Goal: Find specific page/section: Find specific page/section

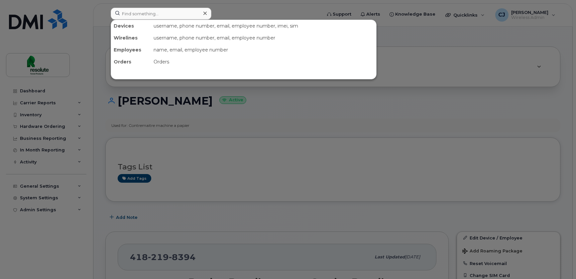
scroll to position [121, 0]
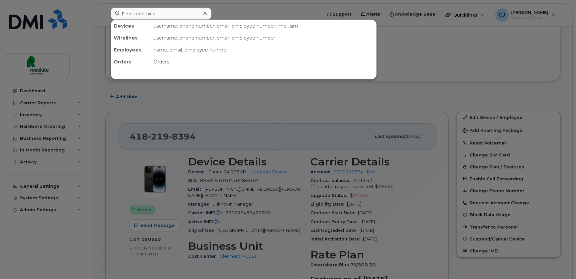
click at [166, 10] on input at bounding box center [161, 14] width 101 height 12
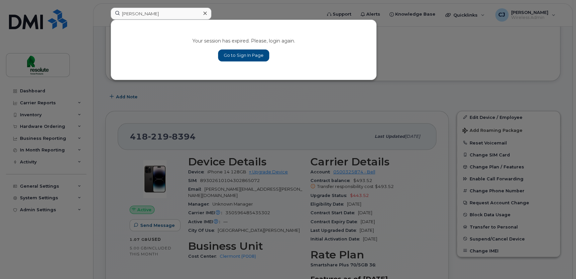
type input "[PERSON_NAME]"
click at [240, 54] on link "Go to Sign In Page" at bounding box center [243, 55] width 51 height 12
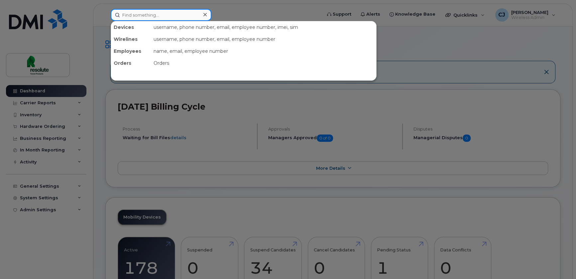
click at [143, 17] on input at bounding box center [161, 15] width 101 height 12
paste input "[PERSON_NAME]"
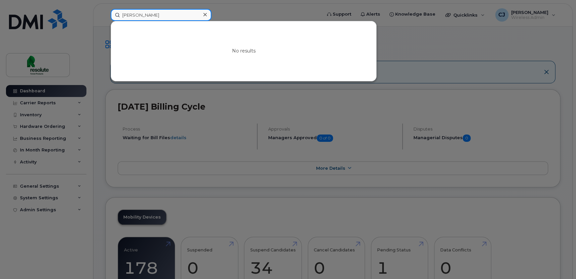
click at [144, 12] on input "[PERSON_NAME]" at bounding box center [161, 15] width 101 height 12
paste input "Danny"
click at [173, 13] on input "Danny" at bounding box center [161, 15] width 101 height 12
paste input "Cantin"
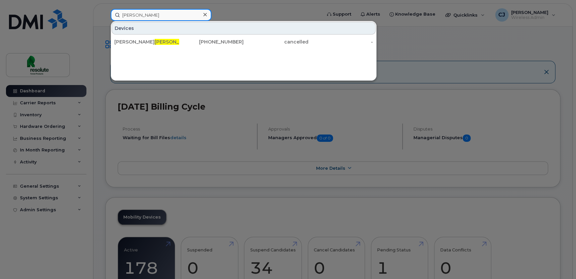
click at [180, 17] on input "Cantin" at bounding box center [161, 15] width 101 height 12
paste input "rl"
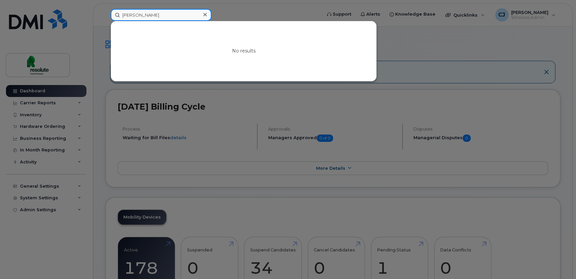
click at [183, 15] on input "Carl" at bounding box center [161, 15] width 101 height 12
click at [167, 10] on input "Carl" at bounding box center [161, 15] width 101 height 12
click at [165, 16] on input "Carl" at bounding box center [161, 15] width 101 height 12
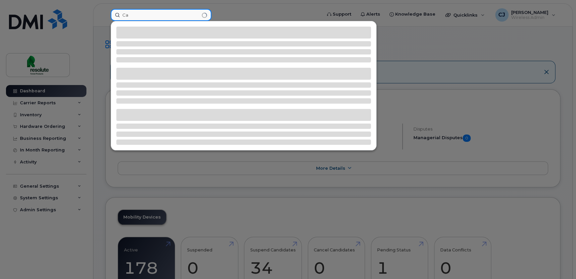
type input "C"
type input "h"
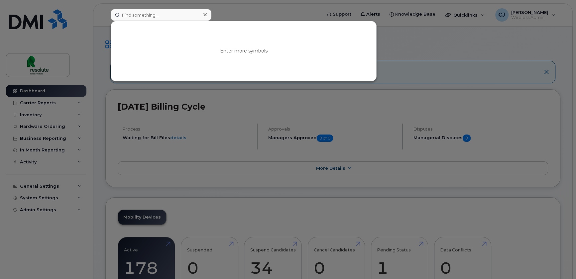
drag, startPoint x: 93, startPoint y: 50, endPoint x: 77, endPoint y: 50, distance: 16.3
click at [134, 14] on input at bounding box center [161, 15] width 101 height 12
paste input "Bouchard"
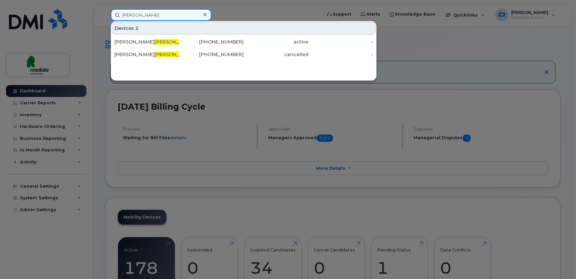
click at [188, 18] on input "Bouchard" at bounding box center [161, 15] width 101 height 12
drag, startPoint x: 188, startPoint y: 17, endPoint x: 63, endPoint y: 8, distance: 125.2
click at [105, 9] on div "Bouchard Devices 2 Jean Pierre Bouchard 418-219-8037 active - Louis Bouchard 51…" at bounding box center [213, 15] width 217 height 12
click at [136, 2] on div at bounding box center [288, 139] width 576 height 279
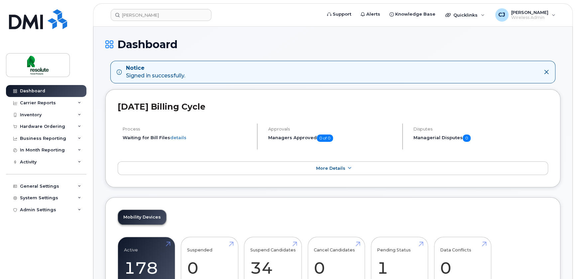
drag, startPoint x: 136, startPoint y: 2, endPoint x: 272, endPoint y: 45, distance: 142.7
click at [272, 45] on h1 "Dashboard" at bounding box center [332, 45] width 455 height 12
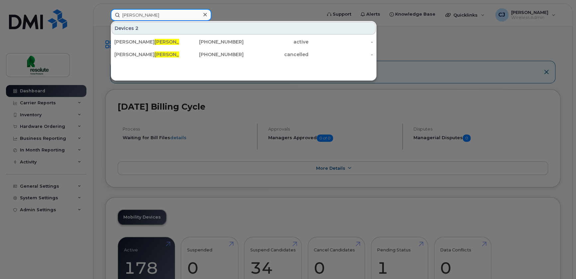
drag, startPoint x: 138, startPoint y: 16, endPoint x: -40, endPoint y: 10, distance: 178.8
paste input "Lavoie"
drag, startPoint x: 153, startPoint y: 11, endPoint x: 40, endPoint y: 4, distance: 114.1
click at [105, 9] on div "Lavoie Devices 2 Robbin Lavoie 807-632-8098 cancelled - Luc Lavoie 418-219-8397…" at bounding box center [213, 15] width 217 height 12
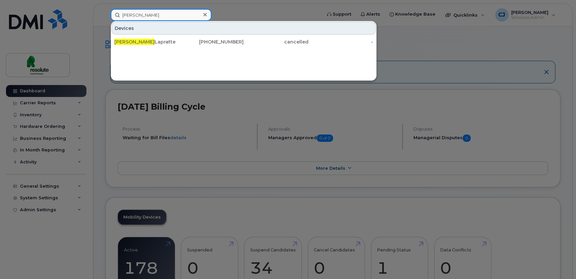
type input "jessy"
